Goal: Information Seeking & Learning: Learn about a topic

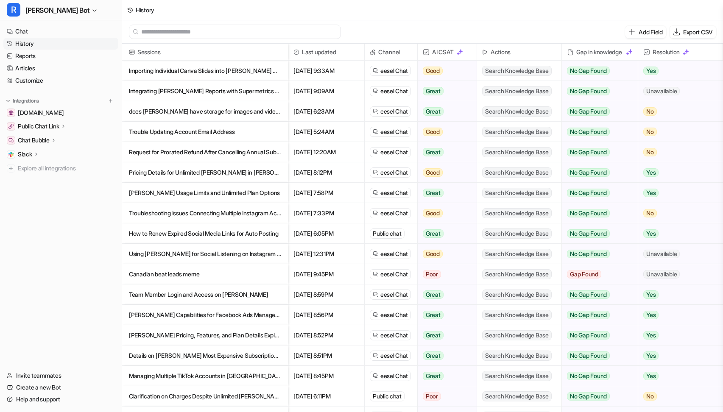
click at [160, 74] on p "Importing Individual Canva Slides into [PERSON_NAME] Without Downloading" at bounding box center [205, 71] width 152 height 20
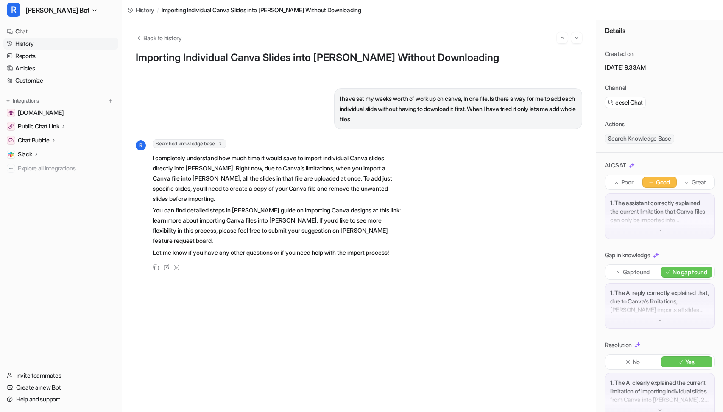
click at [22, 45] on link "History" at bounding box center [60, 44] width 115 height 12
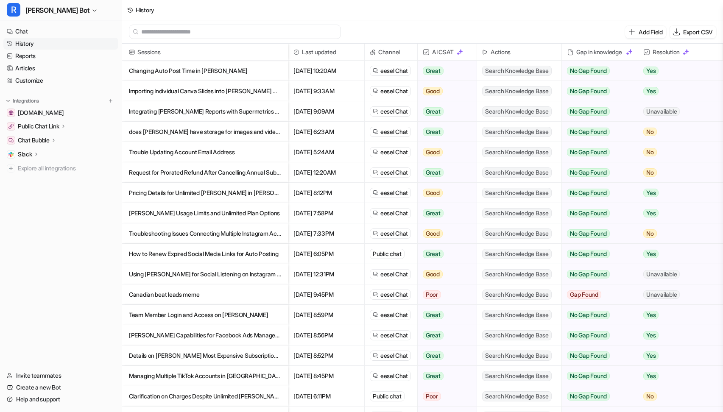
click at [181, 106] on p "Integrating [PERSON_NAME] Reports with Supermetrics for Consolidated Marketing …" at bounding box center [205, 111] width 152 height 20
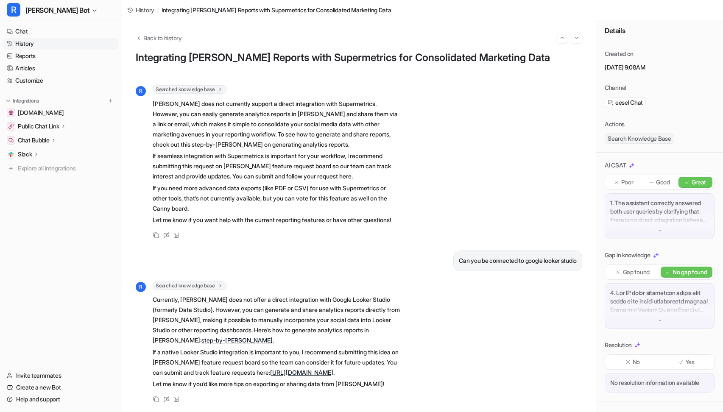
scroll to position [51, 0]
click at [31, 47] on link "History" at bounding box center [60, 44] width 115 height 12
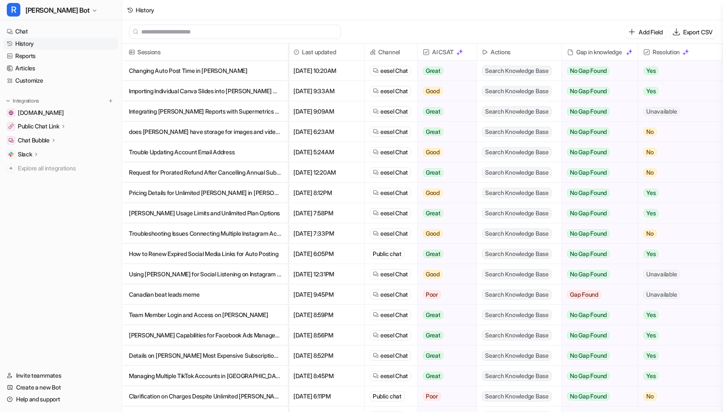
click at [209, 112] on p "Integrating [PERSON_NAME] Reports with Supermetrics for Consolidated Marketing …" at bounding box center [205, 111] width 152 height 20
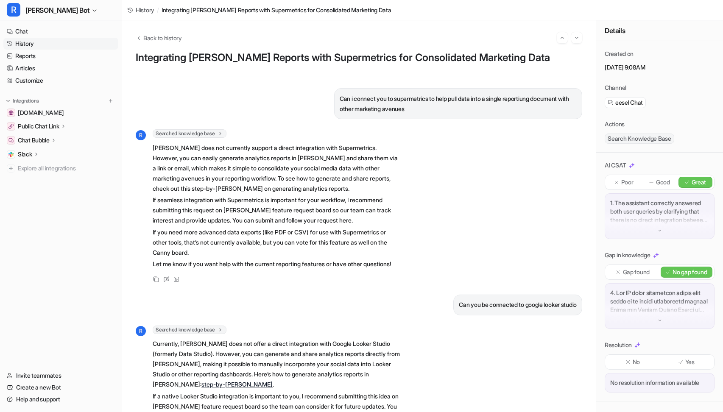
click at [47, 45] on link "History" at bounding box center [60, 44] width 115 height 12
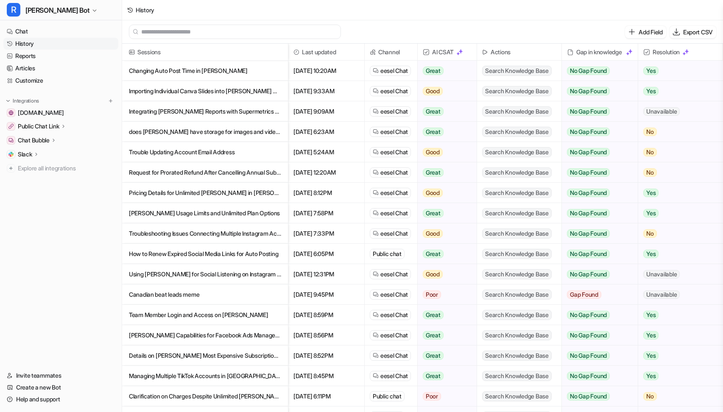
click at [193, 72] on p "Changing Auto Post Time in [PERSON_NAME]" at bounding box center [205, 71] width 152 height 20
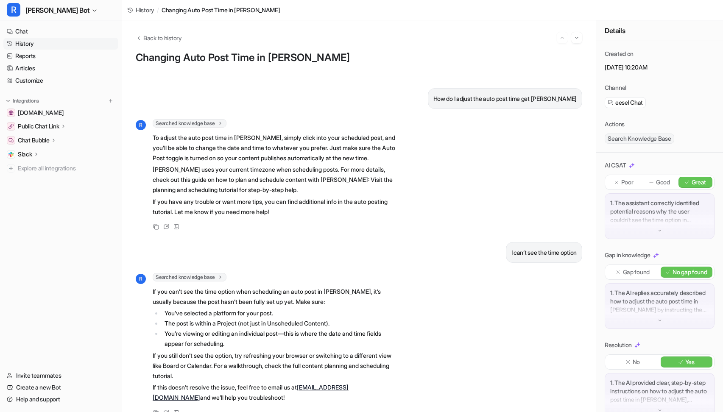
scroll to position [13, 0]
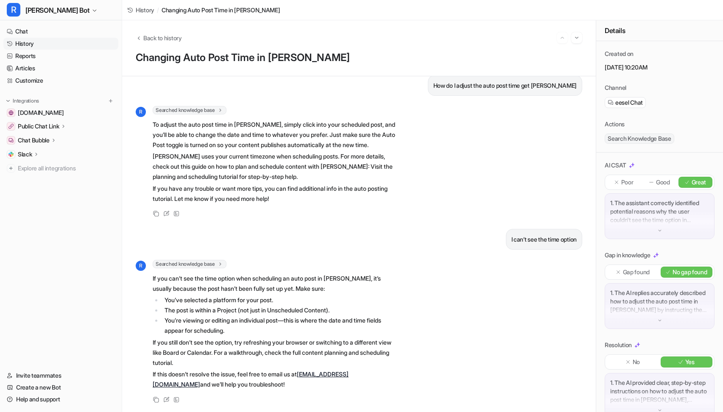
click at [34, 39] on link "History" at bounding box center [60, 44] width 115 height 12
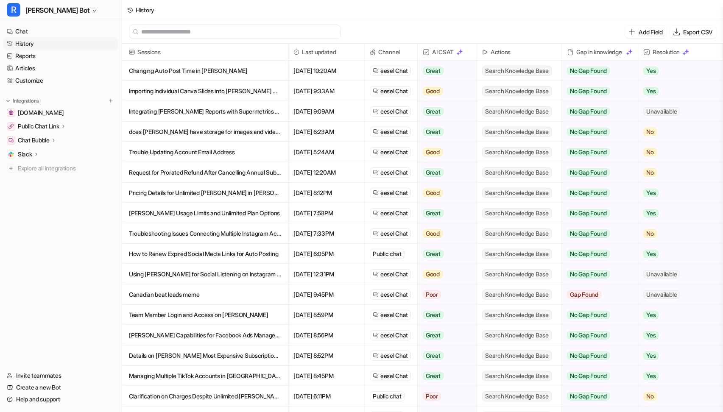
click at [240, 133] on p "does [PERSON_NAME] have storage for images and videos for each social space" at bounding box center [205, 132] width 152 height 20
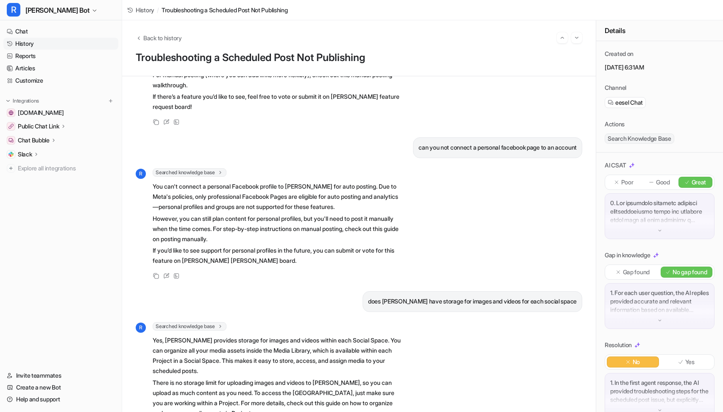
scroll to position [815, 0]
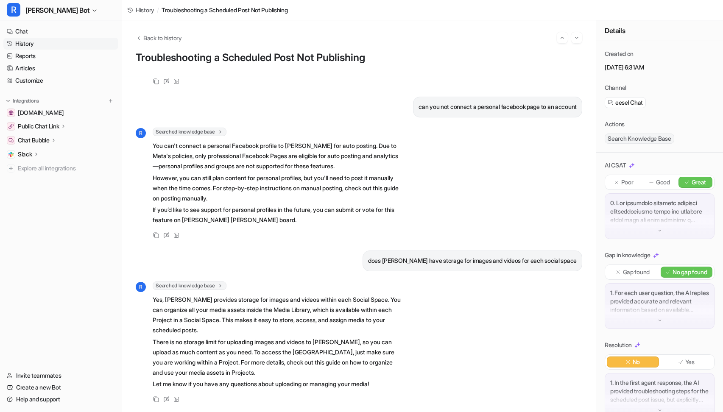
click at [57, 43] on link "History" at bounding box center [60, 44] width 115 height 12
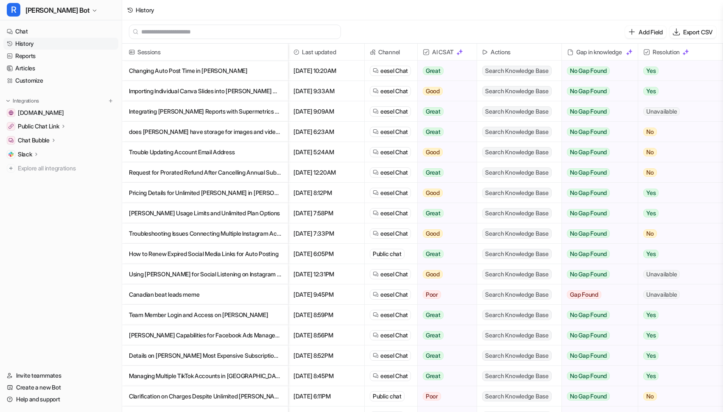
click at [227, 155] on p "Trouble Updating Account Email Address" at bounding box center [205, 152] width 152 height 20
